Goal: Task Accomplishment & Management: Manage account settings

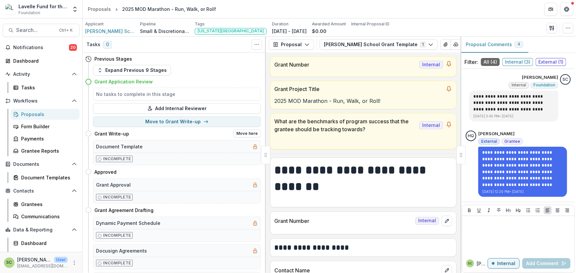
scroll to position [1380, 0]
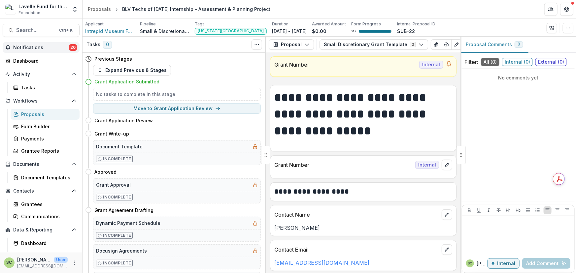
drag, startPoint x: 0, startPoint y: 0, endPoint x: 57, endPoint y: 45, distance: 72.2
click at [57, 45] on span "Notifications" at bounding box center [41, 48] width 56 height 6
click at [318, 92] on h1 "**********" at bounding box center [362, 114] width 176 height 50
click at [248, 121] on button "Move here" at bounding box center [246, 121] width 27 height 8
select select "**********"
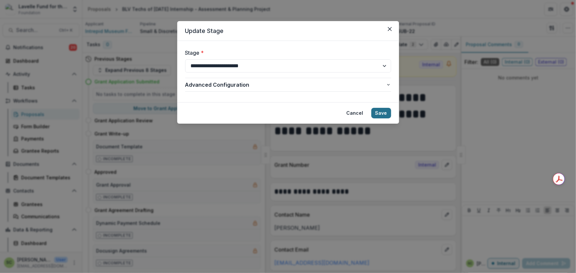
click at [383, 116] on button "Save" at bounding box center [381, 113] width 20 height 11
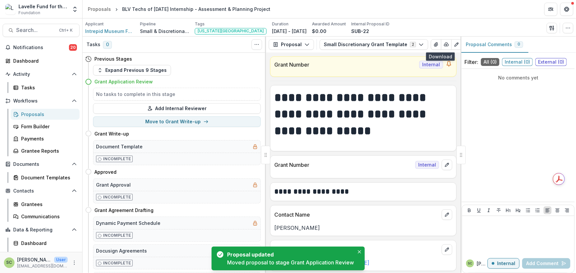
click at [444, 45] on icon "button" at bounding box center [446, 44] width 5 height 5
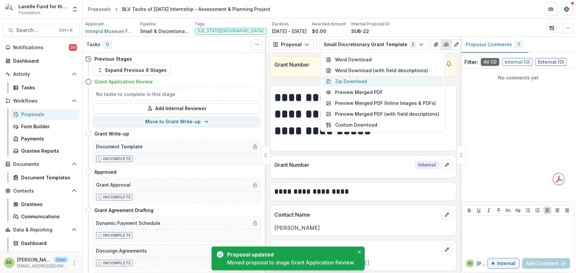
click at [395, 83] on button "Zip Download" at bounding box center [382, 81] width 121 height 11
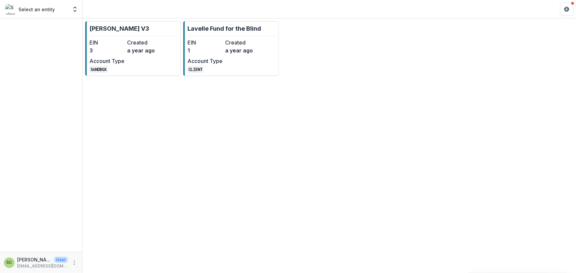
click at [246, 55] on div "EIN 1 Created a year ago Account Type CLIENT" at bounding box center [223, 56] width 73 height 34
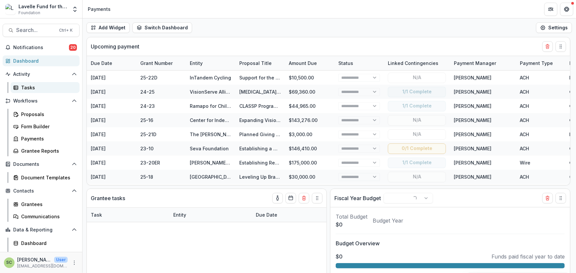
click at [39, 88] on div "Tasks" at bounding box center [47, 87] width 53 height 7
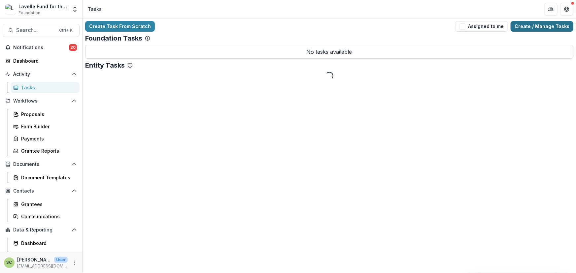
click at [556, 27] on link "Create / Manage Tasks" at bounding box center [542, 26] width 63 height 11
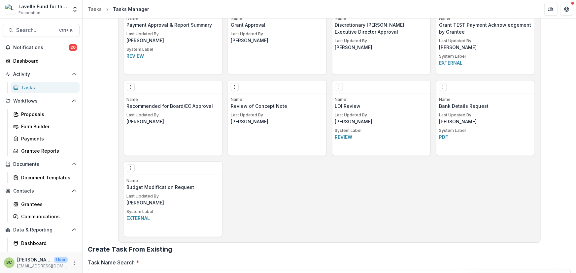
scroll to position [630, 0]
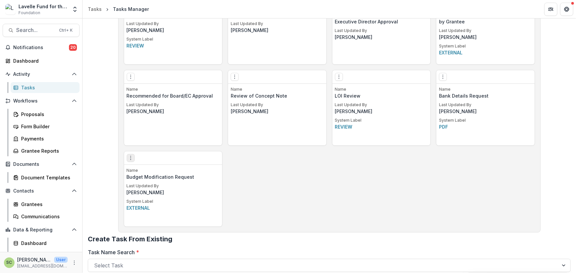
click at [129, 159] on icon "Options" at bounding box center [130, 157] width 5 height 5
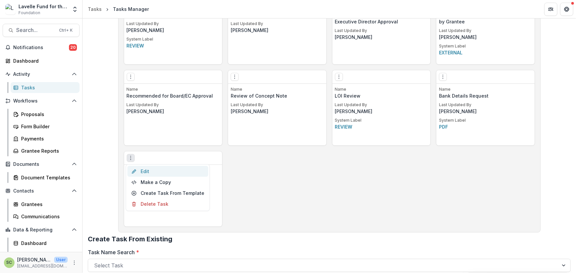
click at [144, 169] on link "Edit" at bounding box center [167, 171] width 81 height 11
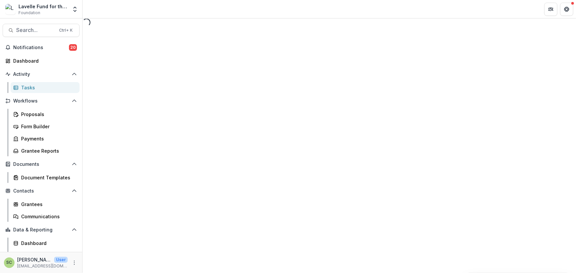
select select "**********"
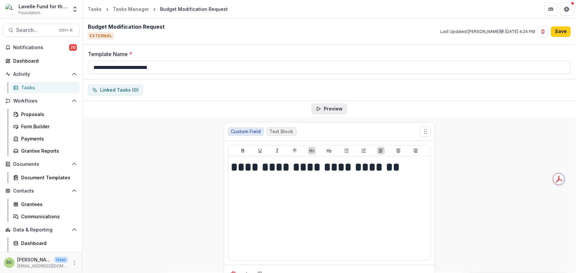
click at [329, 109] on button "Preview" at bounding box center [329, 109] width 35 height 11
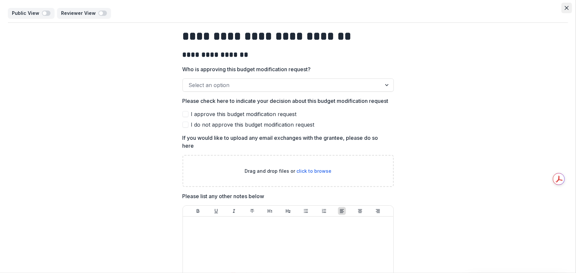
click at [565, 8] on icon "Close" at bounding box center [567, 8] width 4 height 4
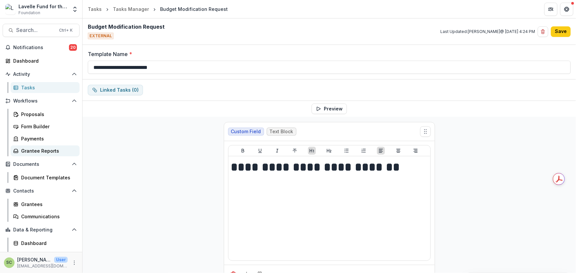
click at [46, 151] on div "Grantee Reports" at bounding box center [47, 151] width 53 height 7
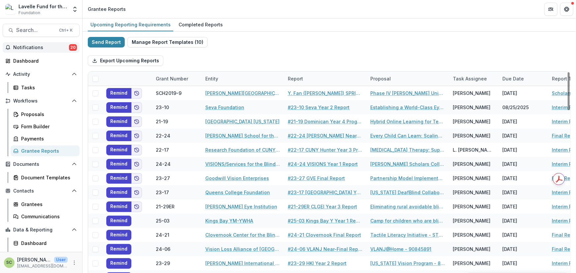
click at [43, 46] on span "Notifications" at bounding box center [41, 48] width 56 height 6
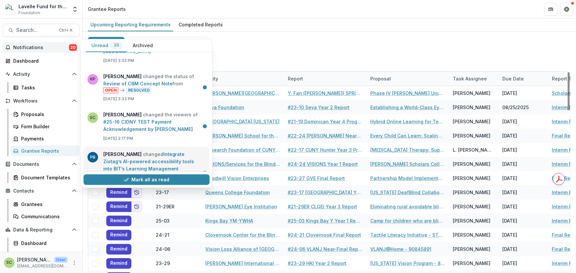
scroll to position [150, 0]
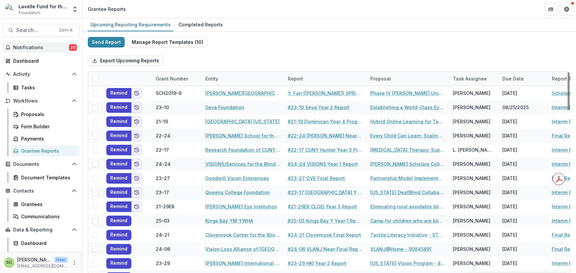
click at [316, 47] on div "Send Report Manage Report Templates ( 10 ) Export Upcoming Reports Grant Number…" at bounding box center [329, 175] width 483 height 277
click at [52, 46] on span "Notifications" at bounding box center [41, 48] width 56 height 6
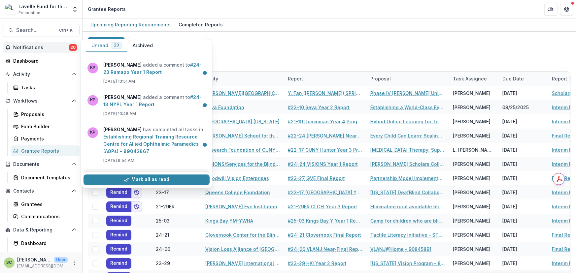
scroll to position [725, 0]
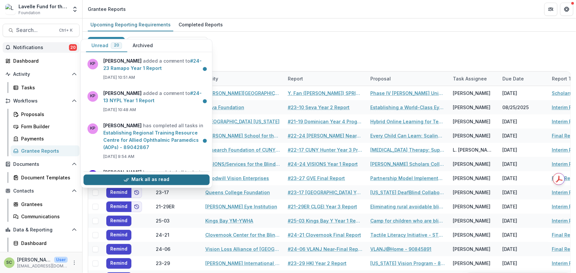
click at [168, 177] on button "Mark all as read" at bounding box center [147, 180] width 126 height 11
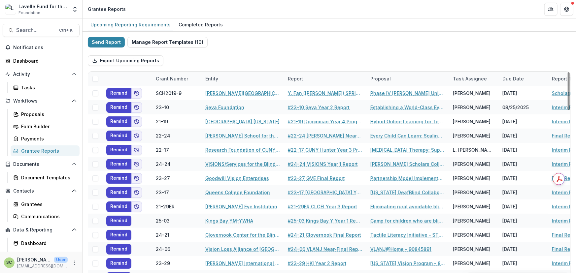
click at [366, 61] on div "Export Upcoming Reports" at bounding box center [329, 60] width 483 height 21
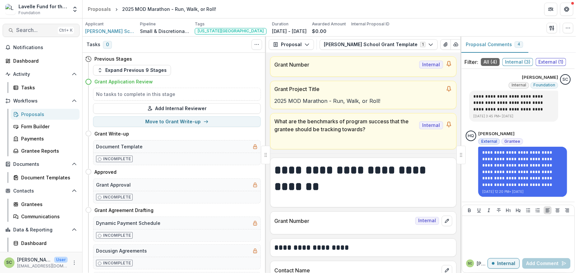
scroll to position [1380, 0]
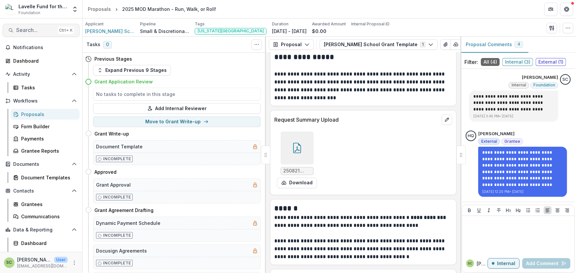
click at [30, 27] on span "Search..." at bounding box center [35, 30] width 39 height 6
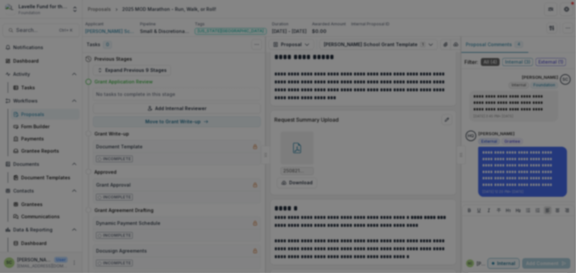
type input "********"
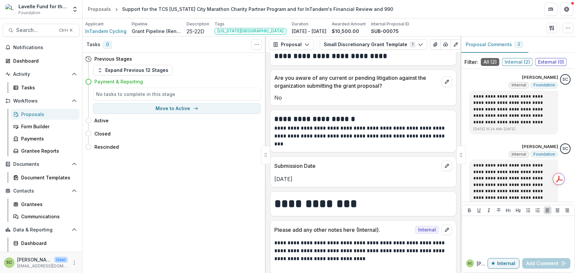
scroll to position [2465, 0]
